Goal: Navigation & Orientation: Find specific page/section

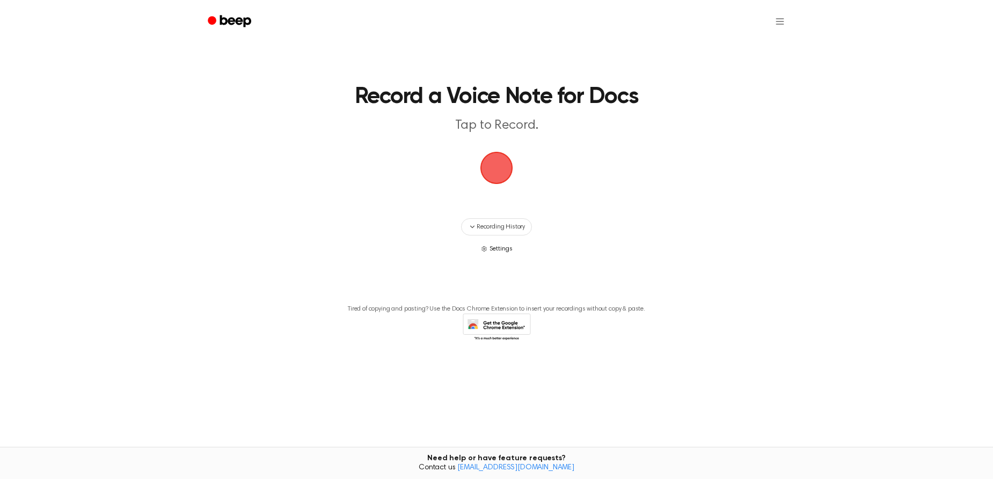
click at [502, 252] on span "Settings" at bounding box center [500, 249] width 23 height 10
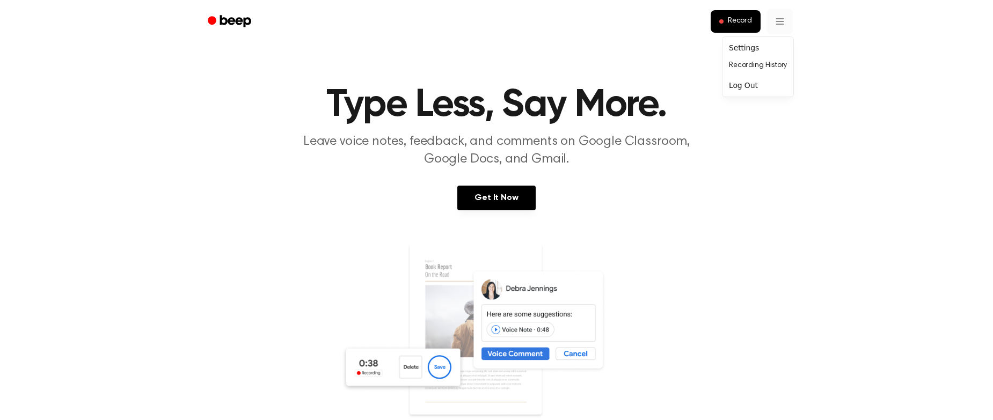
click at [738, 52] on div "Settings" at bounding box center [757, 48] width 67 height 18
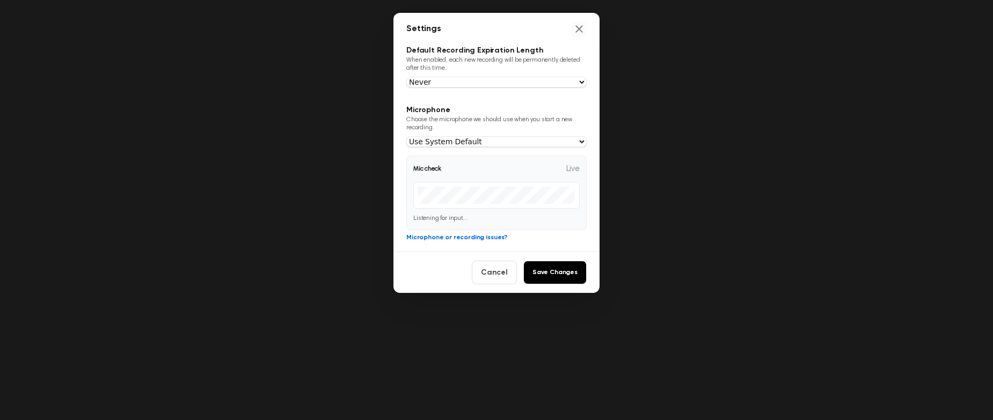
click at [577, 23] on button "Close settings" at bounding box center [578, 28] width 15 height 15
